Goal: Information Seeking & Learning: Learn about a topic

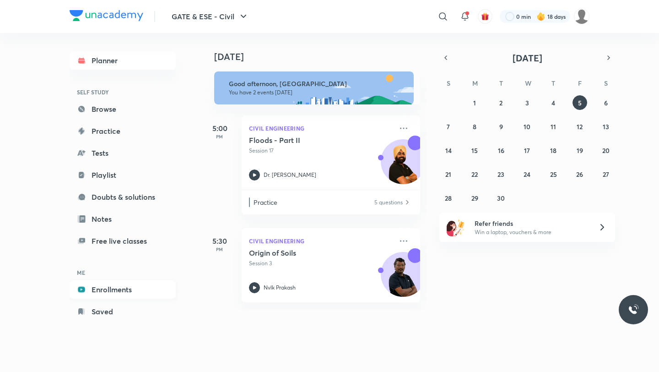
click at [115, 291] on link "Enrollments" at bounding box center [123, 289] width 106 height 18
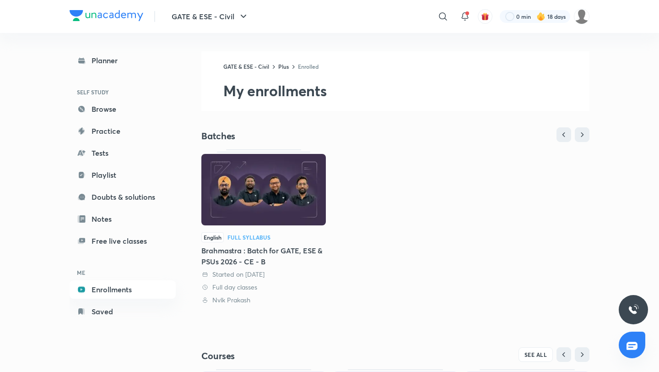
scroll to position [156, 0]
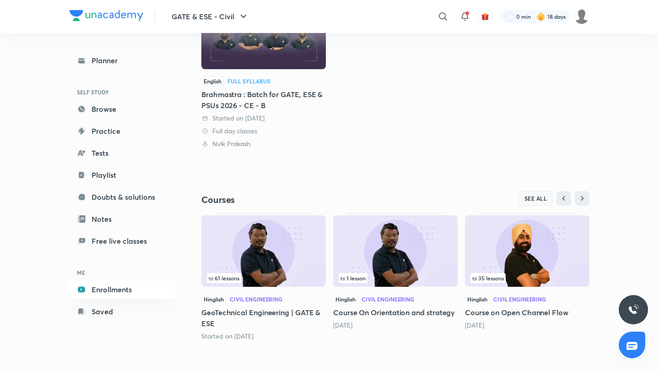
click at [530, 195] on span "SEE ALL" at bounding box center [536, 198] width 23 height 6
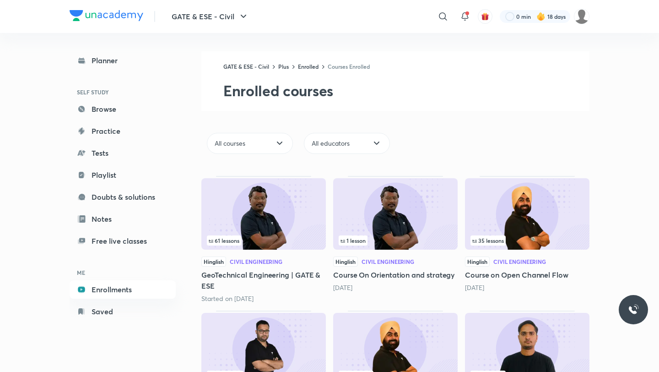
click at [534, 197] on img at bounding box center [527, 213] width 124 height 71
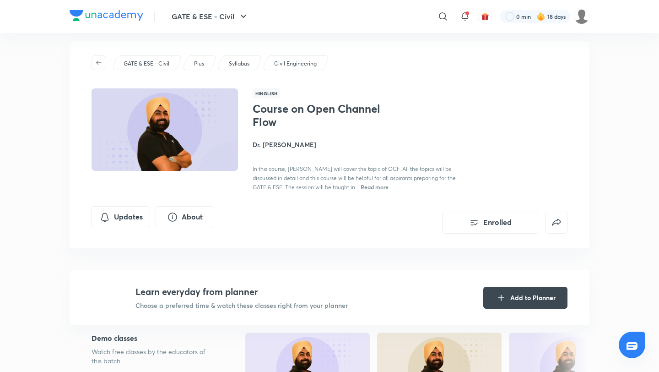
scroll to position [19, 0]
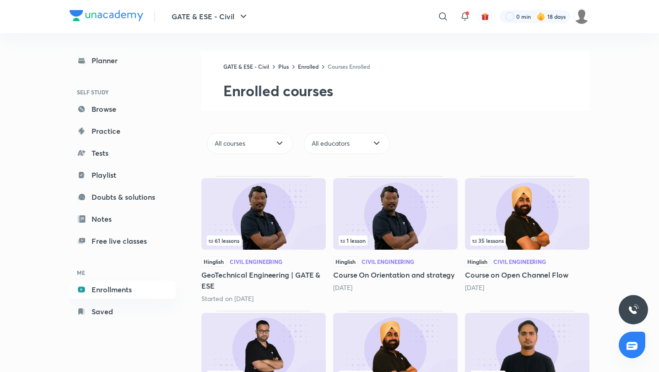
scroll to position [94, 0]
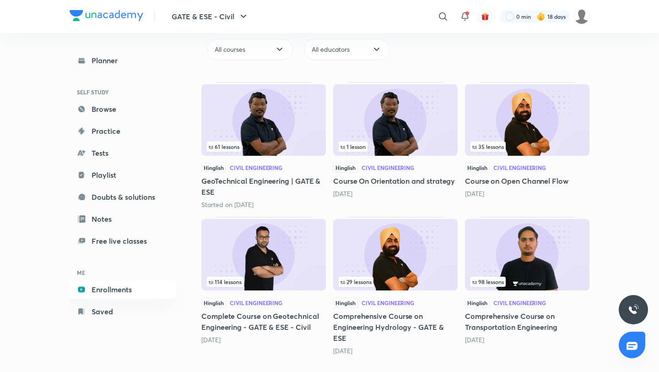
click at [397, 256] on img at bounding box center [395, 254] width 124 height 71
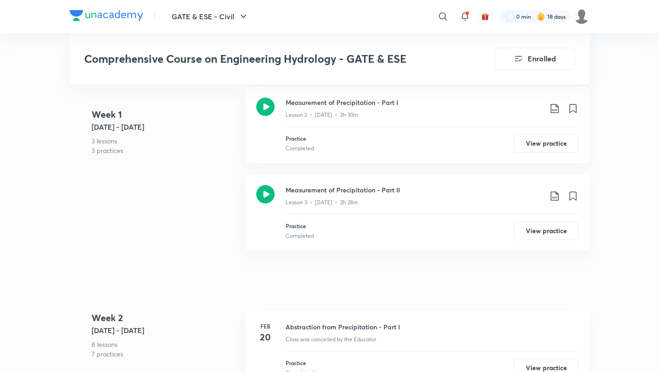
scroll to position [632, 0]
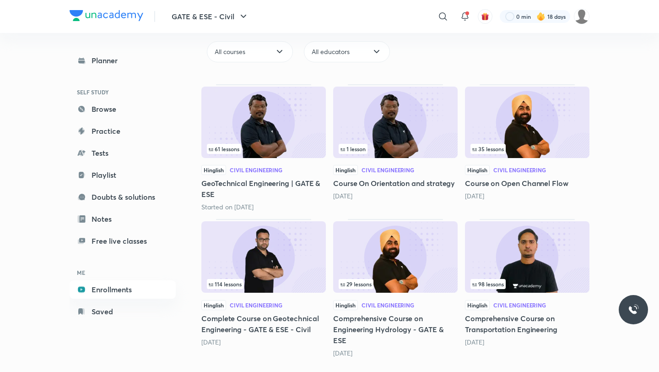
scroll to position [94, 0]
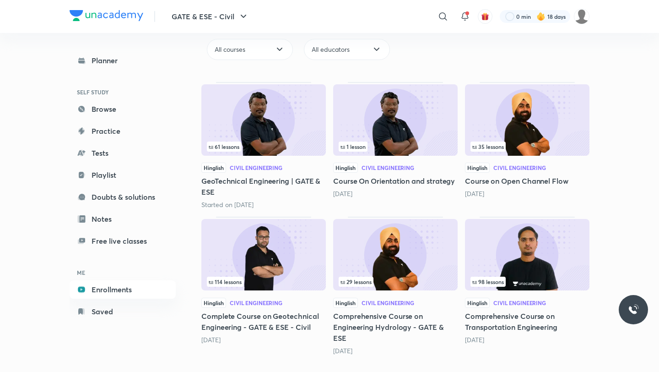
click at [410, 255] on img at bounding box center [395, 254] width 124 height 71
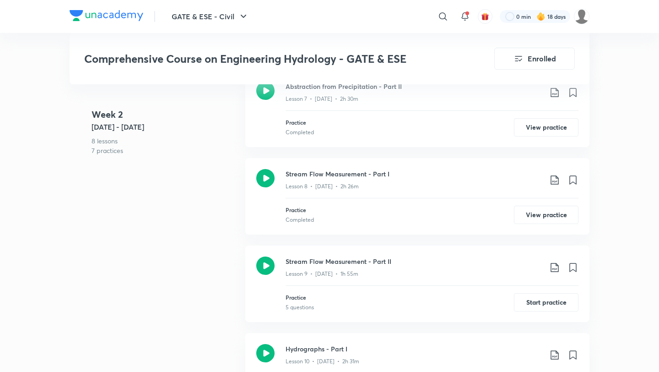
scroll to position [935, 0]
click at [387, 163] on div "Stream Flow Measurement - Part I Lesson 8 • [DATE] • 2h 26m Practice Completed …" at bounding box center [417, 195] width 344 height 76
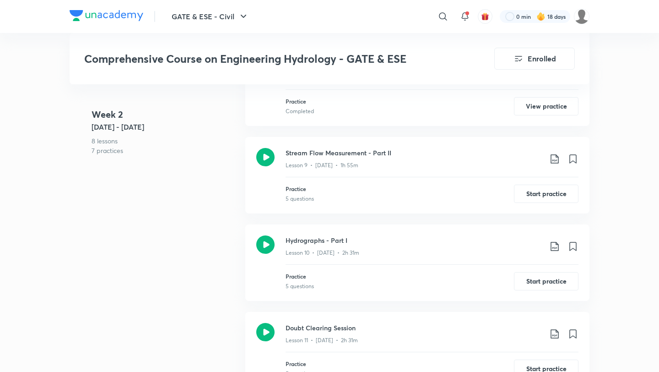
scroll to position [1013, 0]
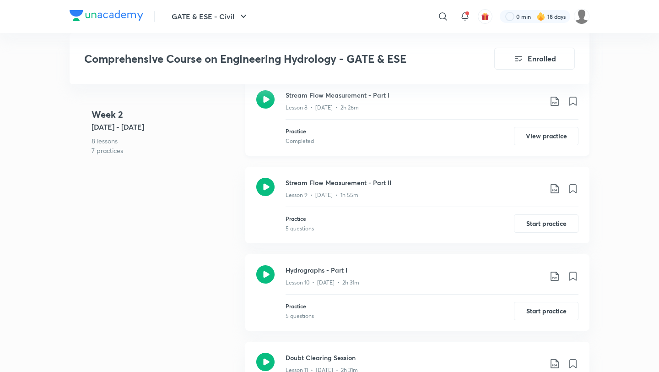
click at [319, 97] on h3 "Stream Flow Measurement - Part I" at bounding box center [414, 95] width 256 height 10
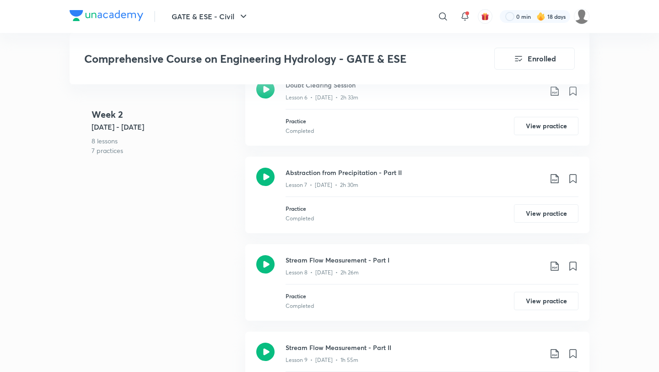
scroll to position [1178, 0]
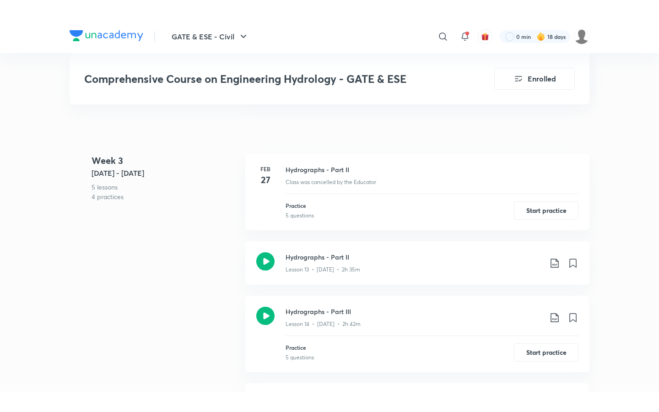
scroll to position [1524, 0]
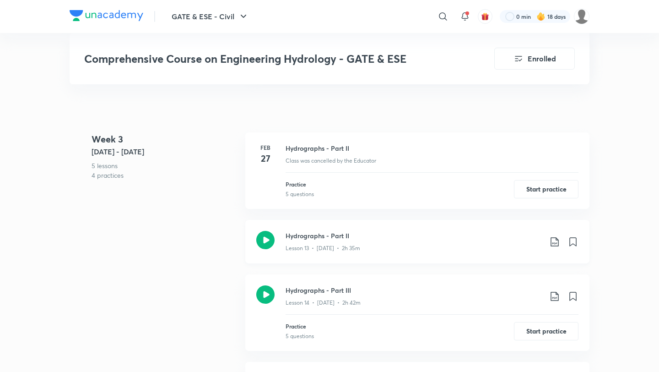
click at [354, 237] on h3 "Hydrographs - Part II" at bounding box center [414, 236] width 256 height 10
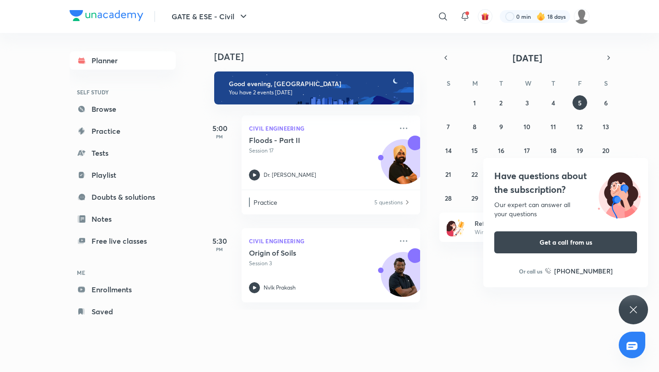
click at [549, 305] on div "Have questions about the subscription? Our expert can answer all your questions…" at bounding box center [633, 309] width 29 height 29
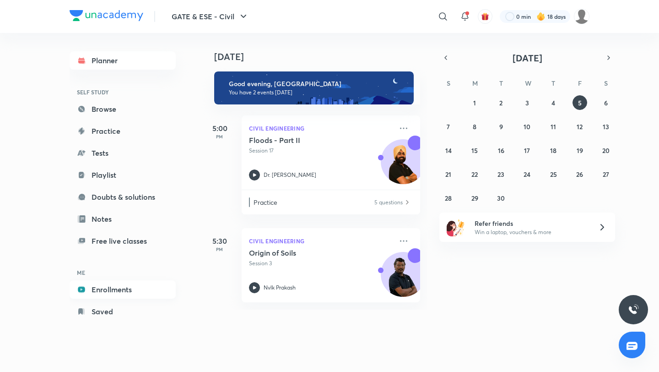
click at [93, 281] on link "Enrollments" at bounding box center [123, 289] width 106 height 18
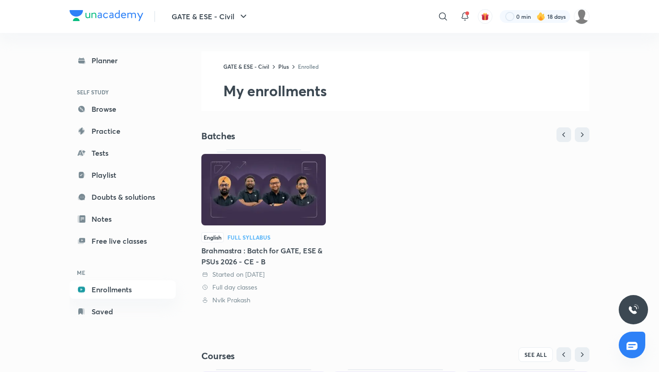
scroll to position [156, 0]
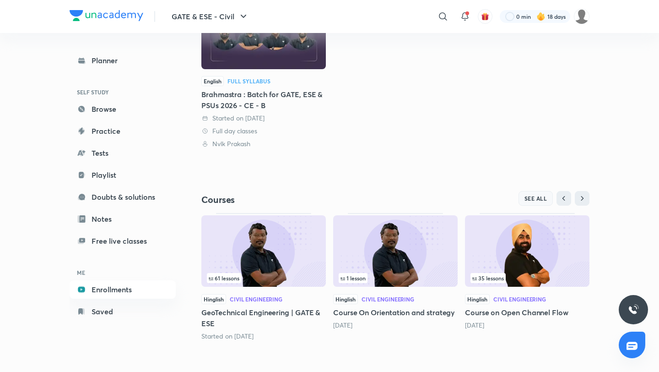
click at [530, 192] on button "SEE ALL" at bounding box center [536, 198] width 35 height 15
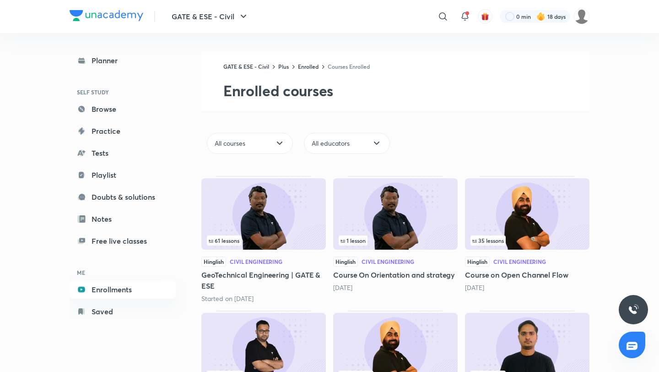
scroll to position [94, 0]
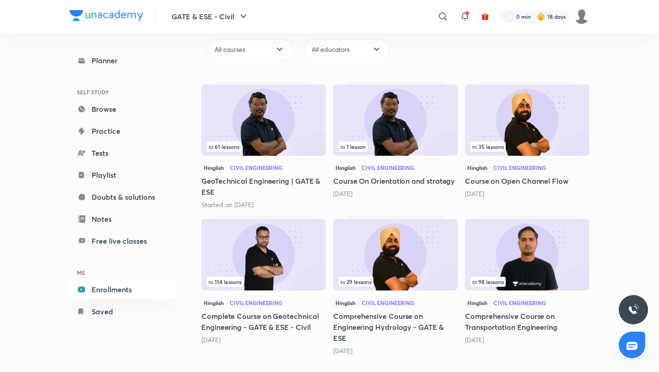
click at [384, 240] on img at bounding box center [395, 254] width 124 height 71
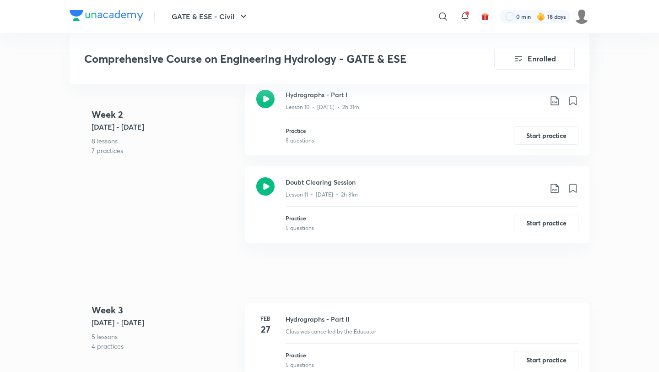
scroll to position [1355, 0]
click at [357, 179] on h3 "Doubt Clearing Session" at bounding box center [414, 180] width 256 height 10
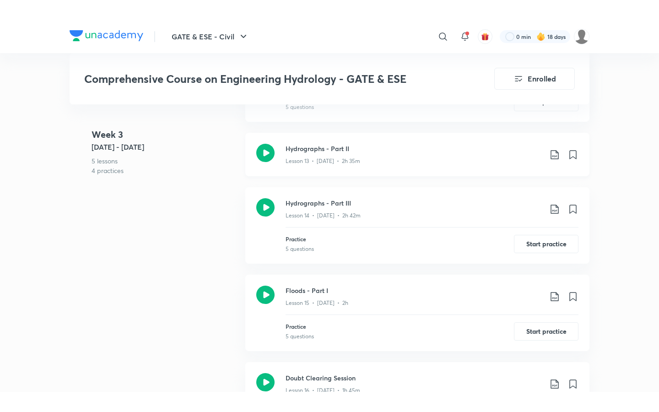
scroll to position [1631, 0]
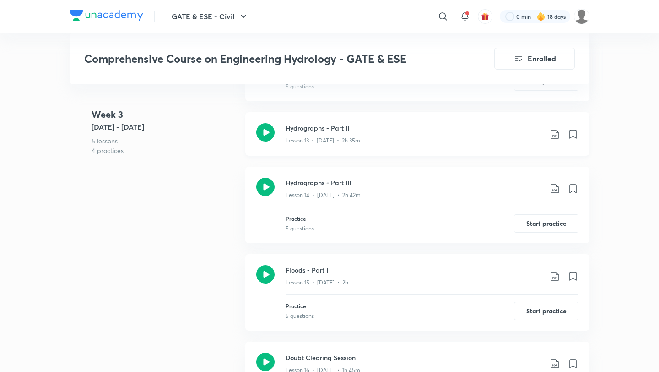
click at [395, 124] on h3 "Hydrographs - Part II" at bounding box center [414, 128] width 256 height 10
